Goal: Task Accomplishment & Management: Complete application form

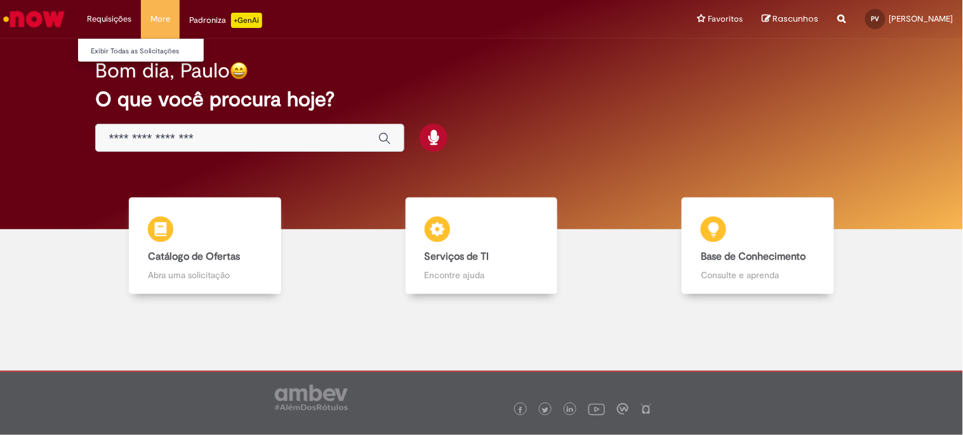
click at [109, 20] on li "Requisições Exibir Todas as Solicitações" at bounding box center [109, 19] width 64 height 38
click at [112, 54] on link "Exibir Todas as Solicitações" at bounding box center [148, 51] width 140 height 14
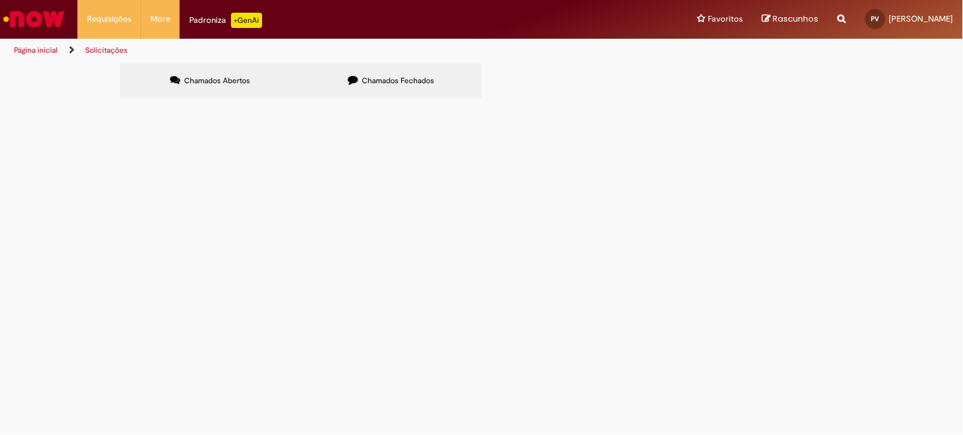
click at [378, 92] on label "Chamados Fechados" at bounding box center [391, 81] width 181 height 34
click at [0, 0] on icon at bounding box center [0, 0] width 0 height 0
drag, startPoint x: 413, startPoint y: 258, endPoint x: 448, endPoint y: 257, distance: 35.0
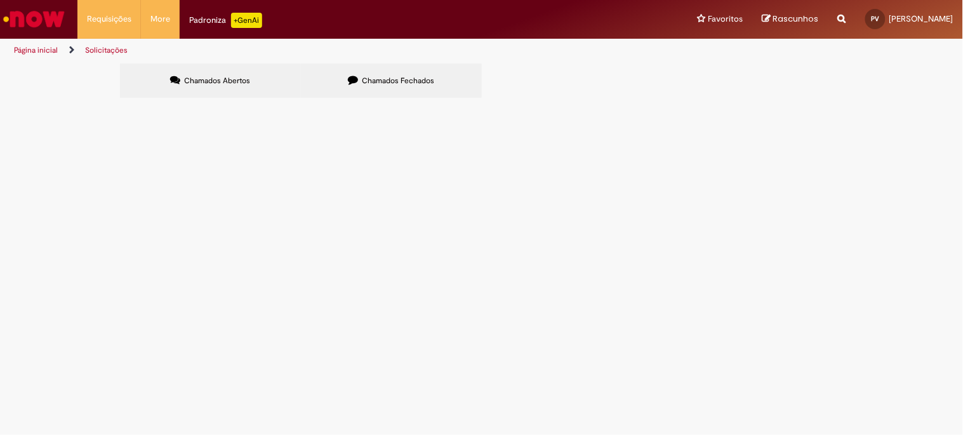
click at [0, 0] on td "SEGUE COMPOSIÇÃO DE PAGAMENTO DO REFUGO COM ABATIMENTO DE CREDITOS DISPONIVEIS …" at bounding box center [0, 0] width 0 height 0
click at [0, 0] on span "SEGUE COMPOSIÇÃO DE PAGAMENTO DO REFUGO COM ABATIMENTO DE CREDITOS DISPONIVEIS …" at bounding box center [0, 0] width 0 height 0
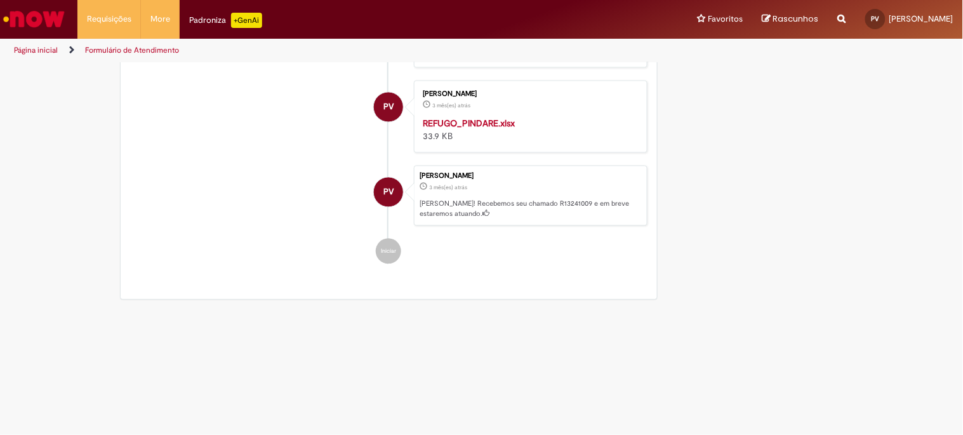
scroll to position [465, 0]
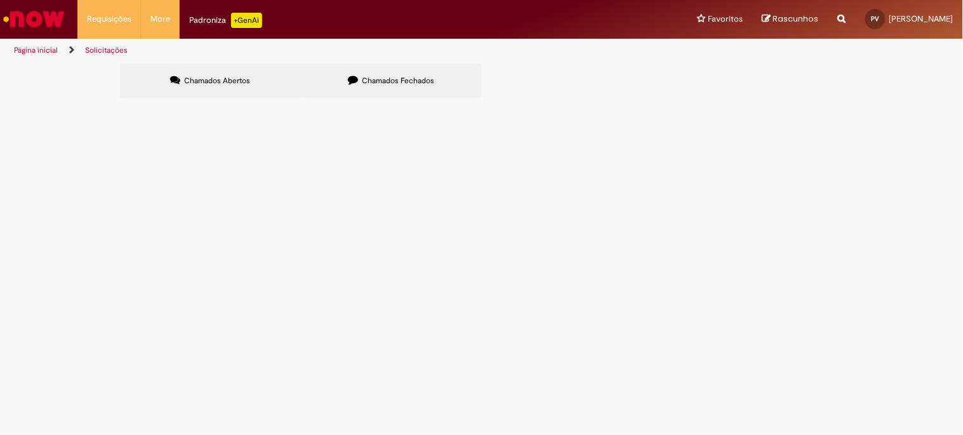
click at [370, 68] on label "Chamados Fechados" at bounding box center [391, 81] width 181 height 34
click at [0, 0] on link at bounding box center [0, 0] width 0 height 0
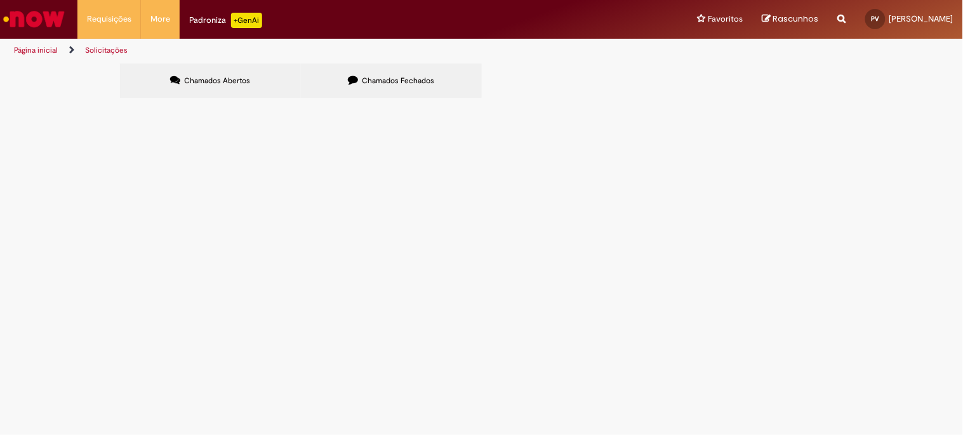
scroll to position [0, 0]
click at [0, 0] on link "2" at bounding box center [0, 0] width 0 height 0
drag, startPoint x: 270, startPoint y: 198, endPoint x: 187, endPoint y: 187, distance: 83.9
click at [0, 0] on tr "R13306791 Solicitações Financeiro Revenda SOLICITO EXTRATO DO REFUGO PARA VALID…" at bounding box center [0, 0] width 0 height 0
drag, startPoint x: 187, startPoint y: 187, endPoint x: 481, endPoint y: 184, distance: 294.1
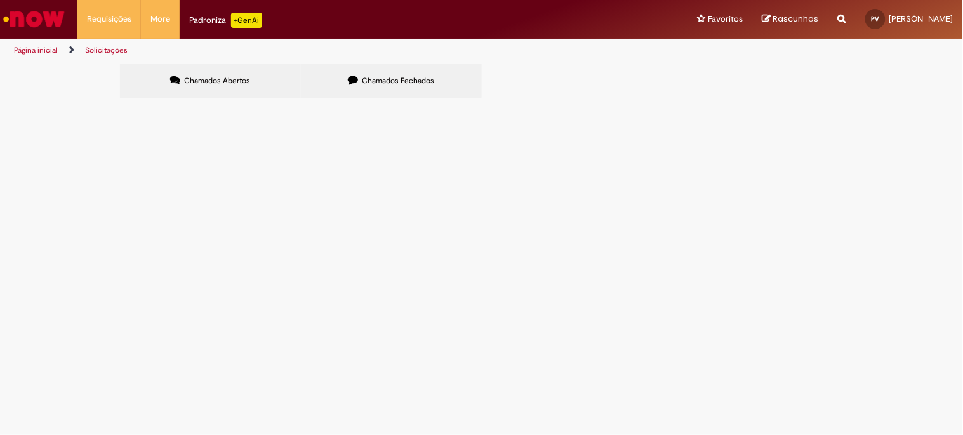
click at [0, 0] on td "SOLICITO EXTRATO DO REFUGO PARA VALIDAÇÃO" at bounding box center [0, 0] width 0 height 0
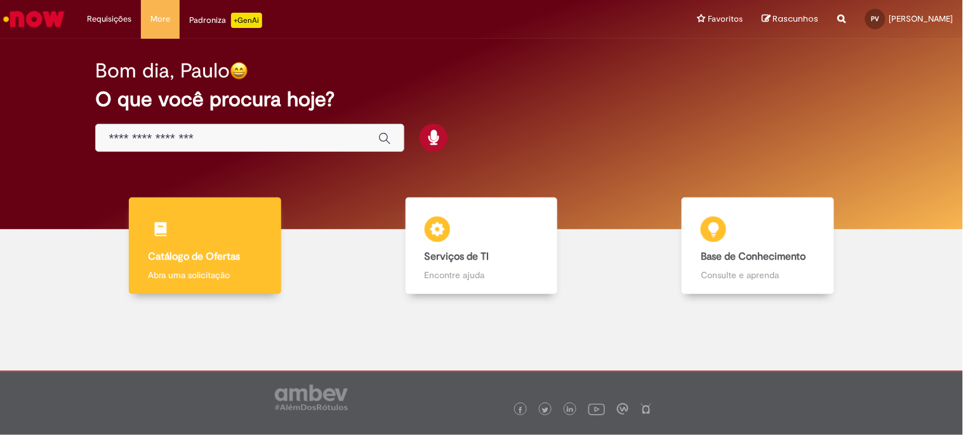
click at [196, 212] on div "Catálogo de Ofertas Catálogo de Ofertas Abra uma solicitação" at bounding box center [205, 246] width 152 height 97
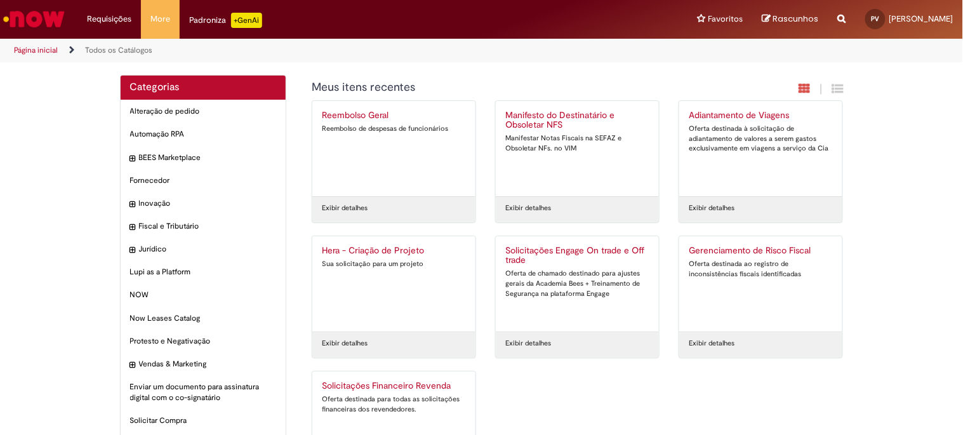
drag, startPoint x: 473, startPoint y: 206, endPoint x: 464, endPoint y: 232, distance: 27.1
click at [464, 232] on div "Reembolso Geral Reembolso de despesas de funcionários Exibir detalhes" at bounding box center [394, 167] width 184 height 135
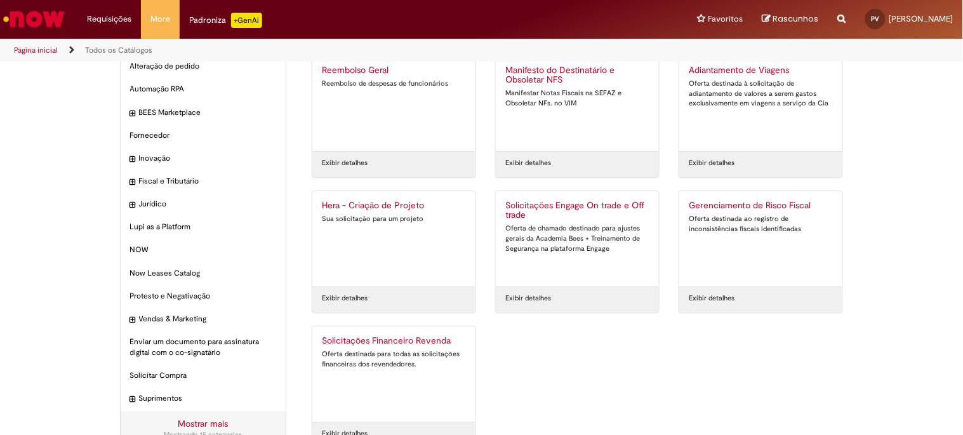
scroll to position [70, 0]
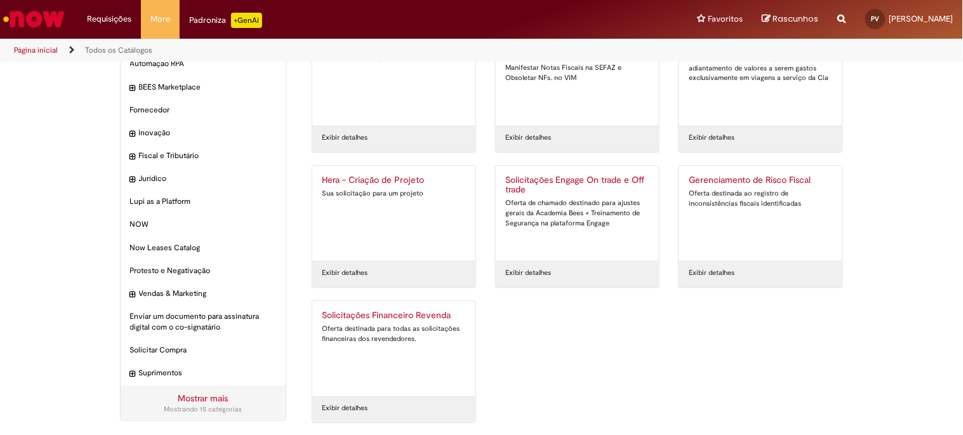
click at [443, 314] on h2 "Solicitações Financeiro Revenda" at bounding box center [394, 316] width 144 height 10
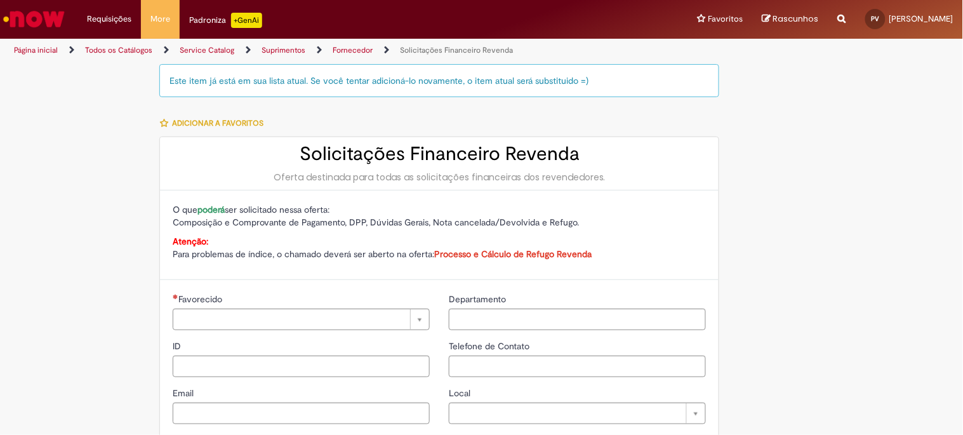
type input "**********"
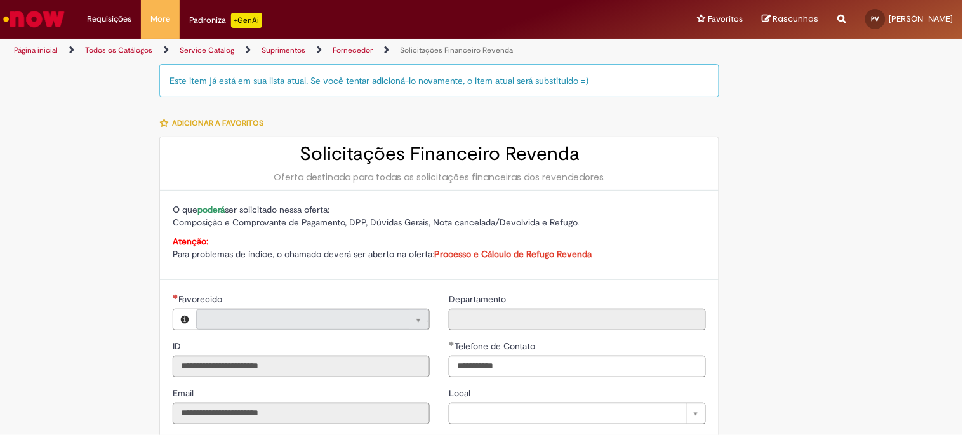
type input "**********"
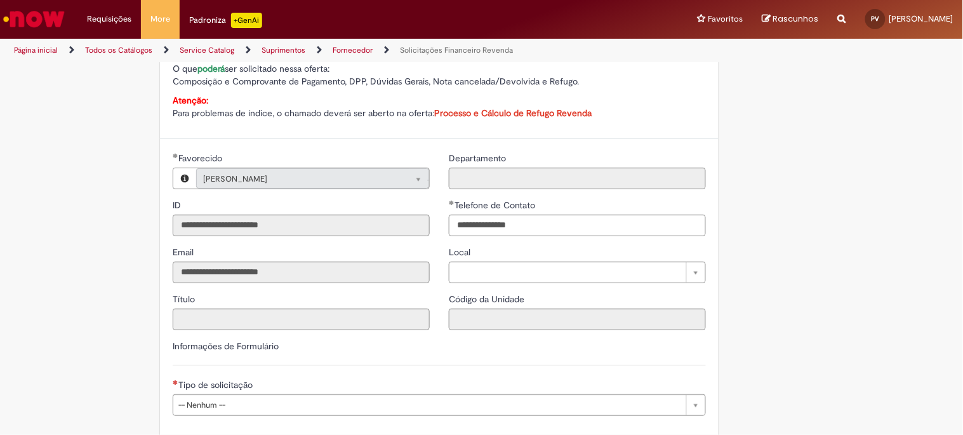
scroll to position [352, 0]
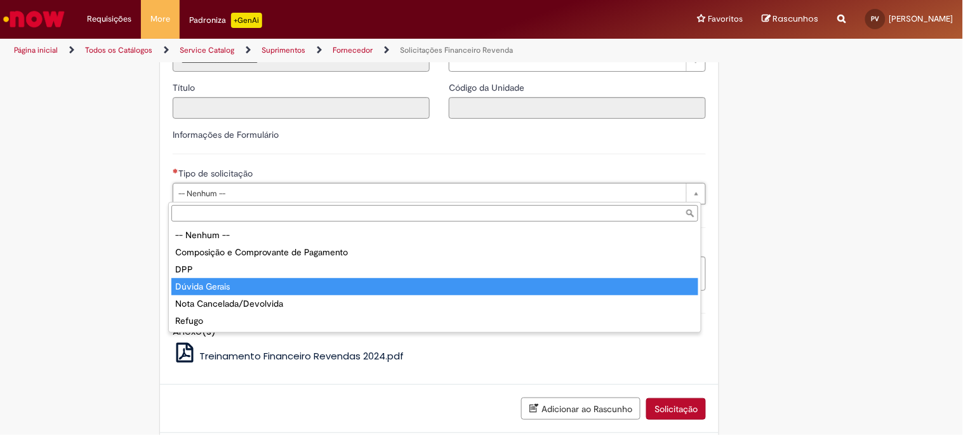
type input "**********"
select select "**********"
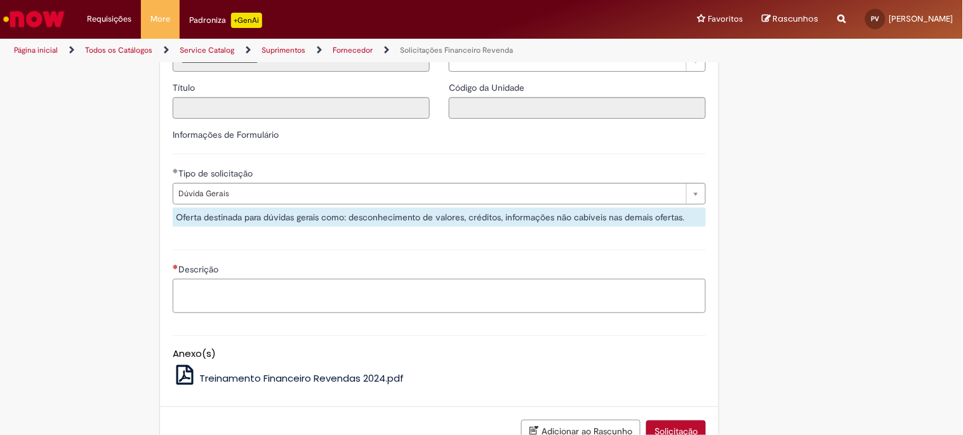
click at [342, 291] on textarea "Descrição" at bounding box center [440, 296] width 534 height 34
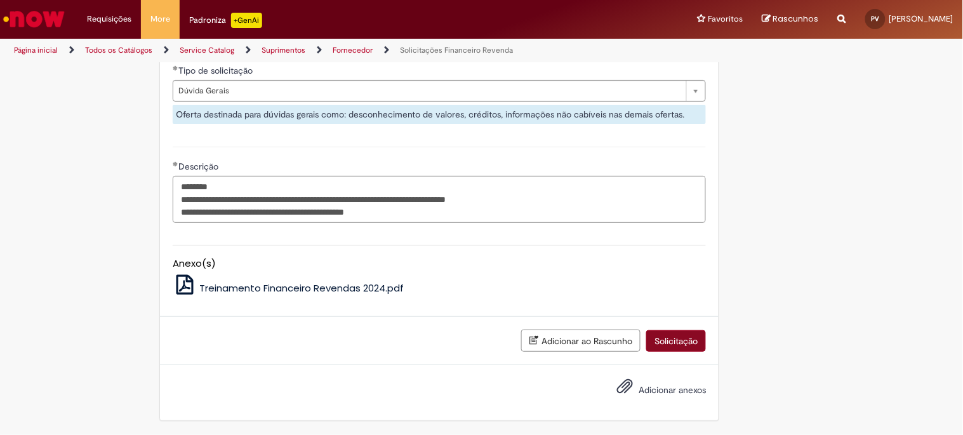
type textarea "**********"
click at [666, 347] on button "Solicitação" at bounding box center [677, 341] width 60 height 22
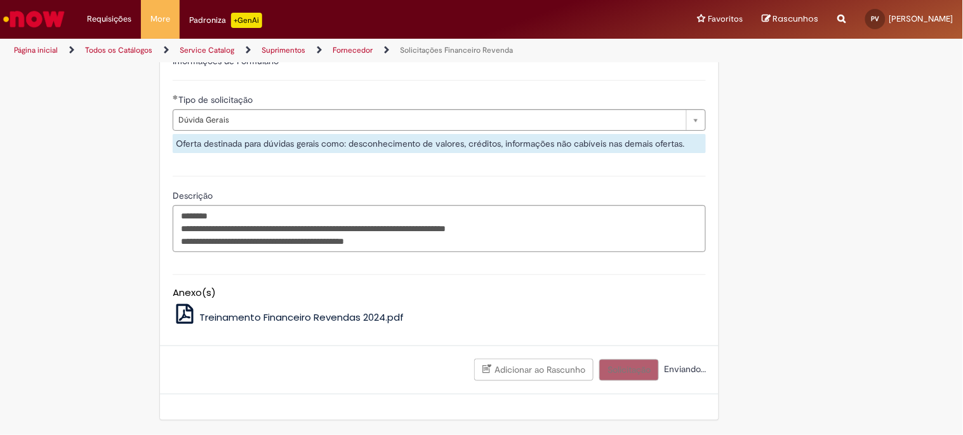
scroll to position [427, 0]
click at [259, 312] on span "Treinamento Financeiro Revendas 2024.pdf" at bounding box center [301, 317] width 205 height 13
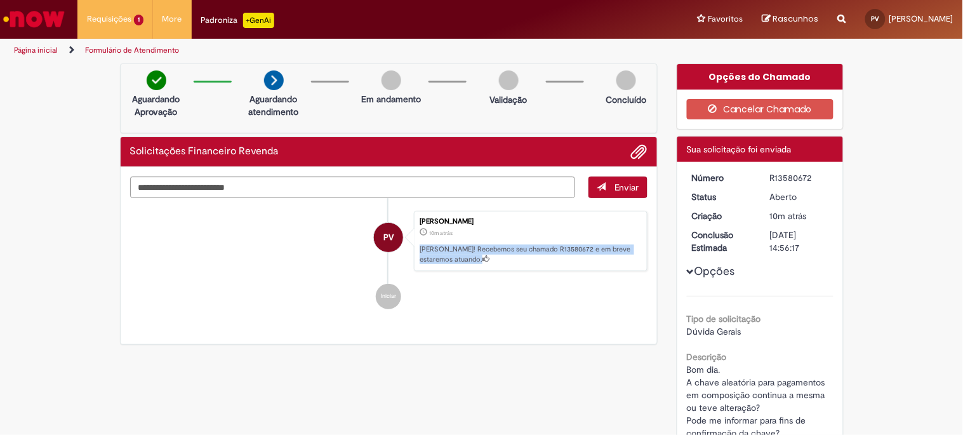
drag, startPoint x: 464, startPoint y: 262, endPoint x: 415, endPoint y: 251, distance: 50.2
click at [420, 251] on p "[PERSON_NAME]! Recebemos seu chamado R13580672 e em breve estaremos atuando." at bounding box center [530, 255] width 221 height 20
drag, startPoint x: 415, startPoint y: 251, endPoint x: 453, endPoint y: 255, distance: 37.7
click at [453, 255] on p "[PERSON_NAME]! Recebemos seu chamado R13580672 e em breve estaremos atuando." at bounding box center [530, 255] width 221 height 20
drag, startPoint x: 453, startPoint y: 255, endPoint x: 424, endPoint y: 249, distance: 29.9
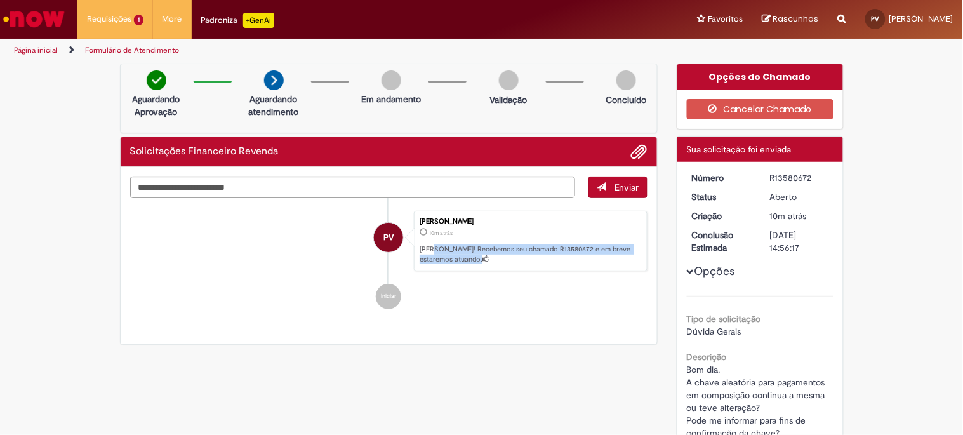
click at [424, 249] on p "[PERSON_NAME]! Recebemos seu chamado R13580672 e em breve estaremos atuando." at bounding box center [530, 255] width 221 height 20
